Goal: Find specific page/section: Find specific page/section

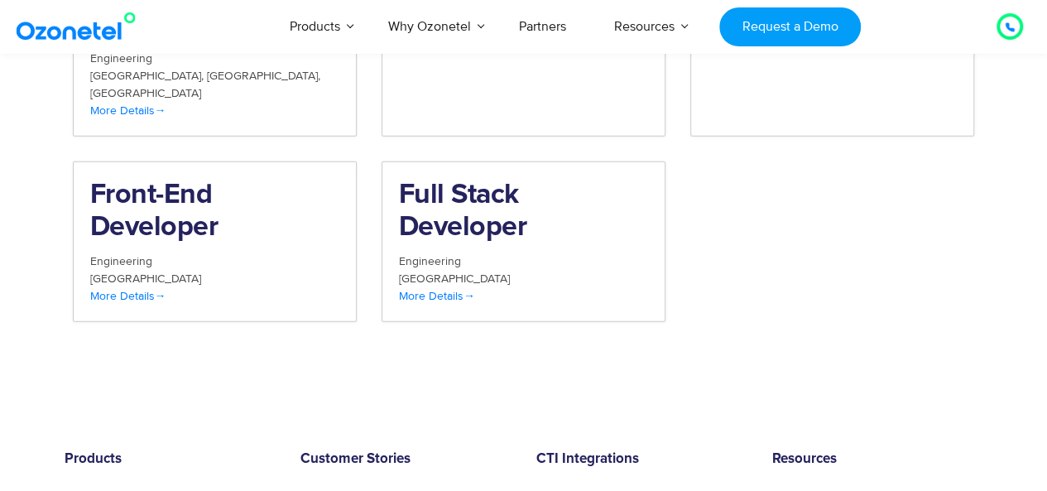
scroll to position [1710, 0]
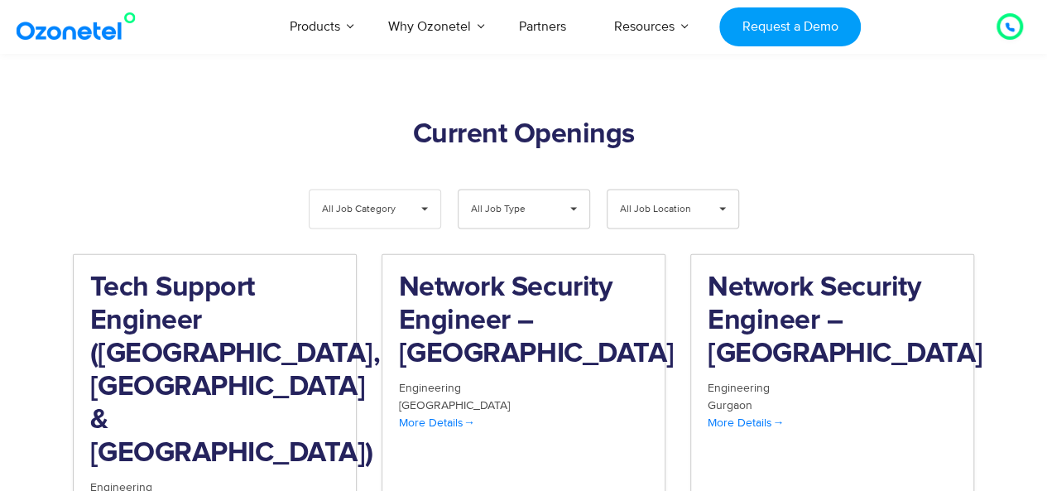
click at [424, 190] on span "▾" at bounding box center [424, 209] width 31 height 38
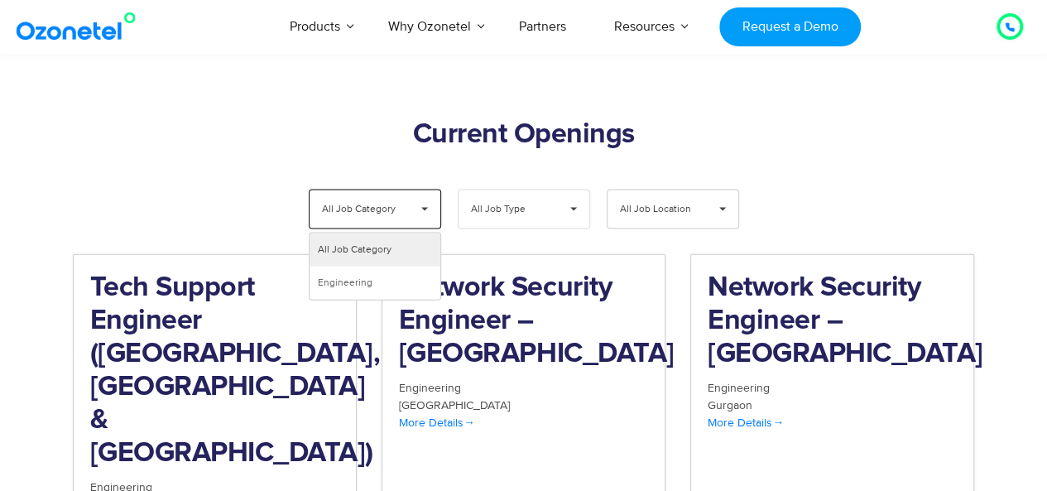
click at [574, 190] on span "▾" at bounding box center [573, 209] width 31 height 38
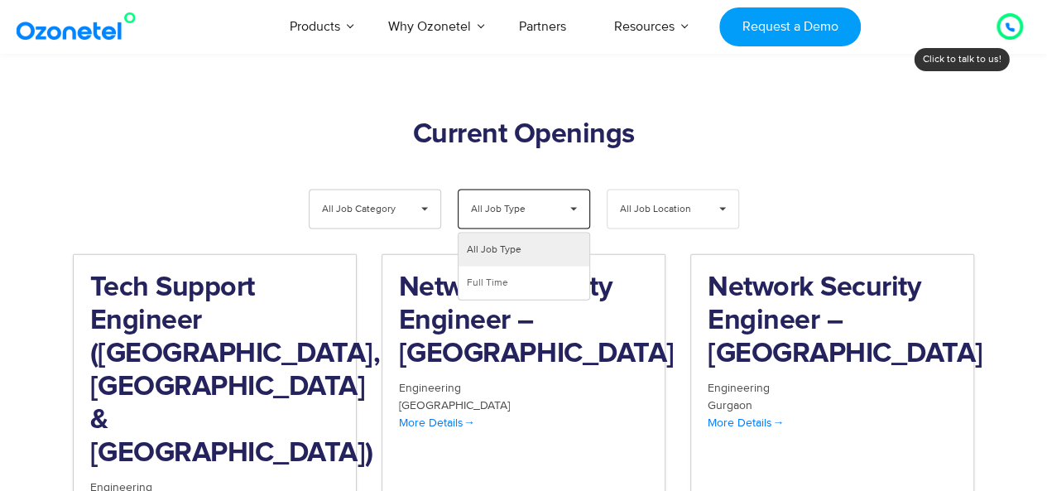
click at [722, 190] on span "▾" at bounding box center [722, 209] width 31 height 38
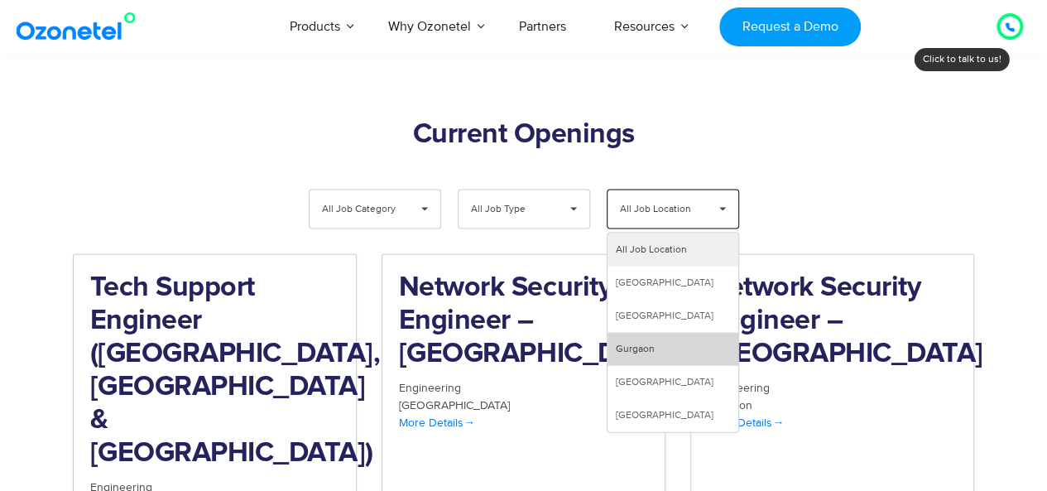
click at [637, 333] on li "Gurgaon" at bounding box center [672, 349] width 131 height 33
select select "***"
